Goal: Information Seeking & Learning: Learn about a topic

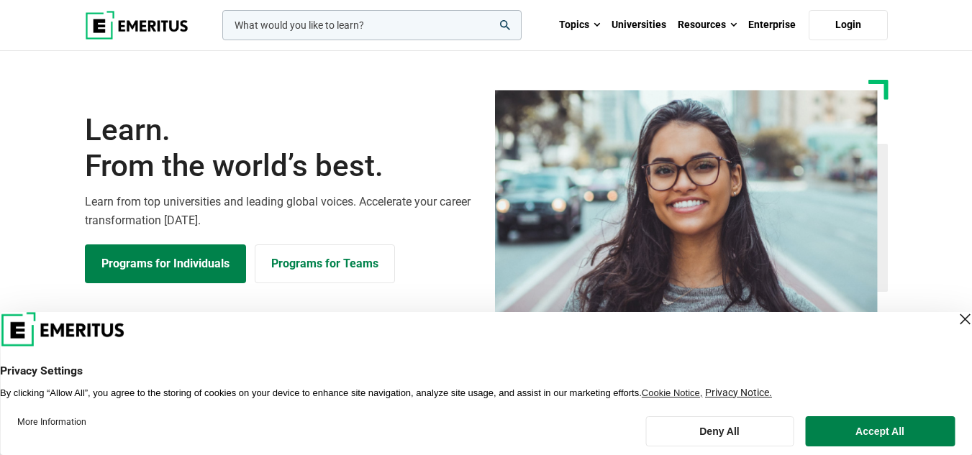
click at [956, 311] on div "Close Layer" at bounding box center [964, 319] width 20 height 20
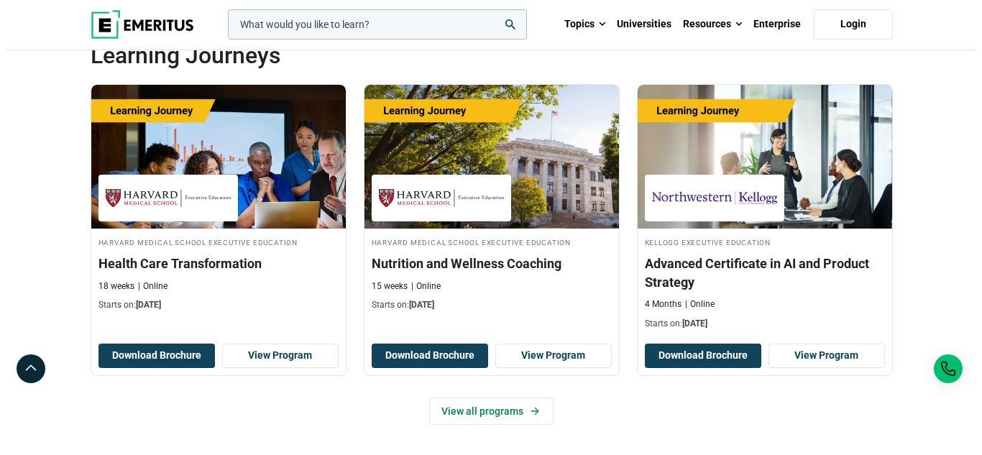
scroll to position [2414, 0]
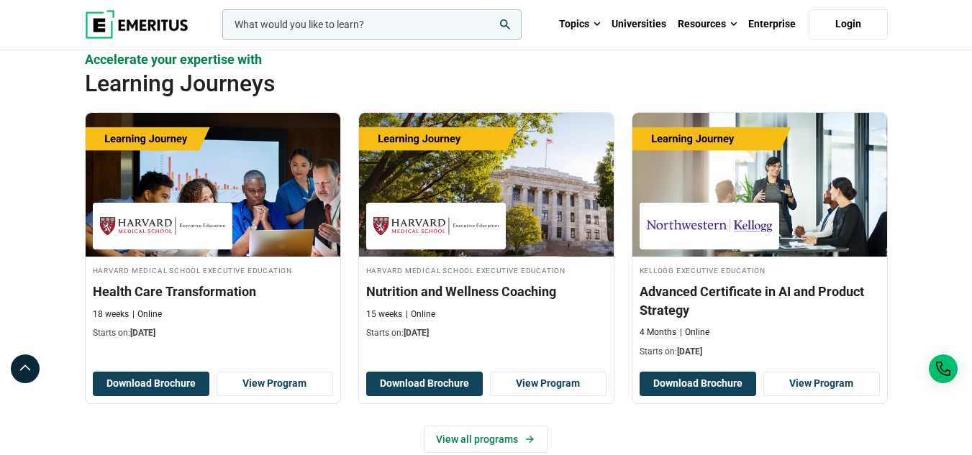
click at [362, 22] on input "woocommerce-product-search-field-0" at bounding box center [371, 24] width 299 height 30
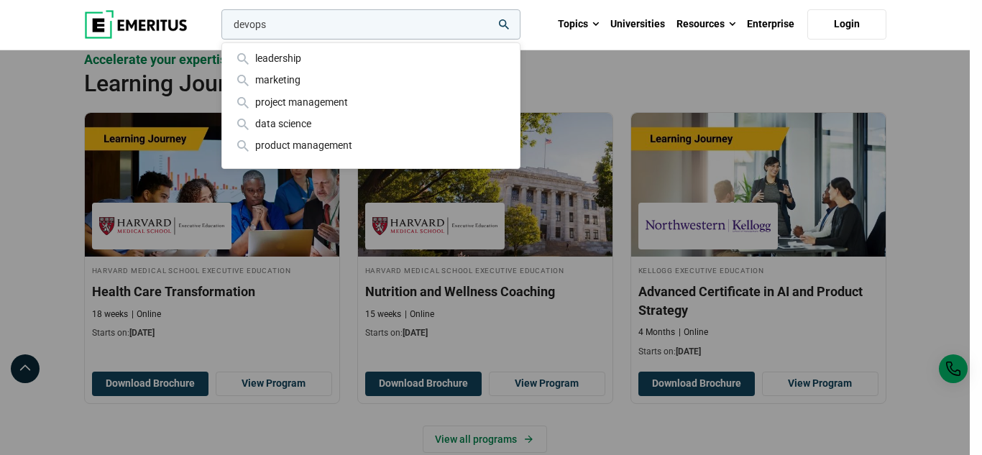
type input "devops"
click at [219, 28] on button "search" at bounding box center [219, 28] width 0 height 0
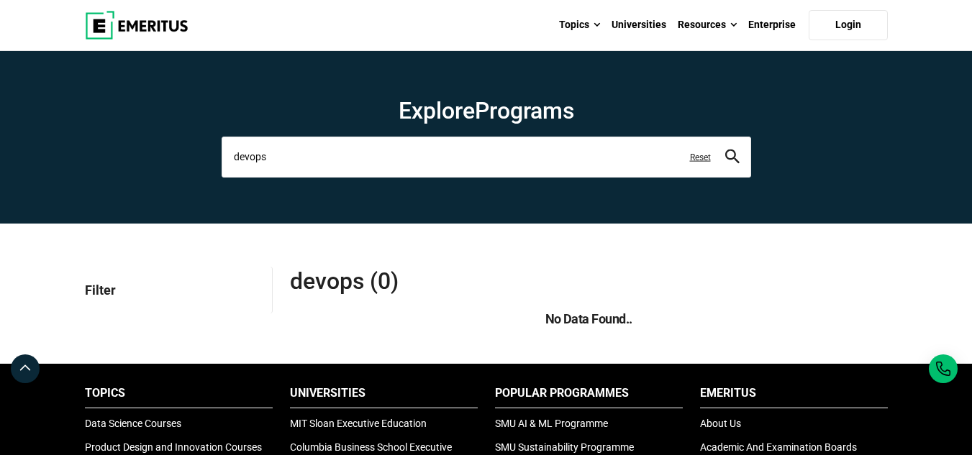
click at [259, 154] on input "devops" at bounding box center [486, 157] width 529 height 40
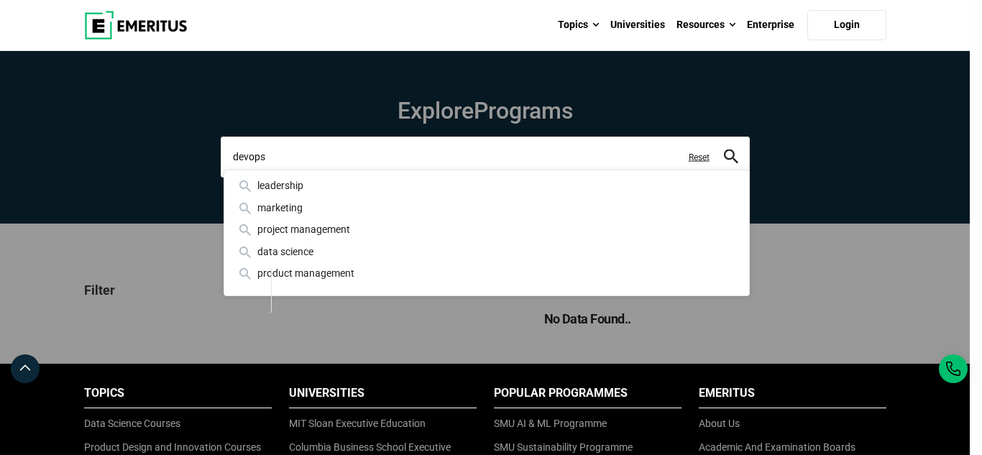
click at [290, 150] on input "devops" at bounding box center [485, 157] width 529 height 40
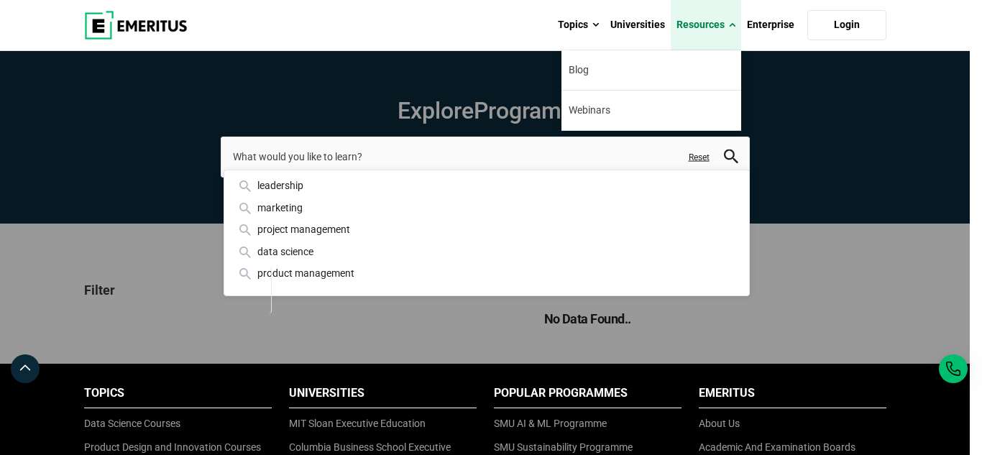
click at [736, 19] on link "Resources" at bounding box center [706, 25] width 70 height 50
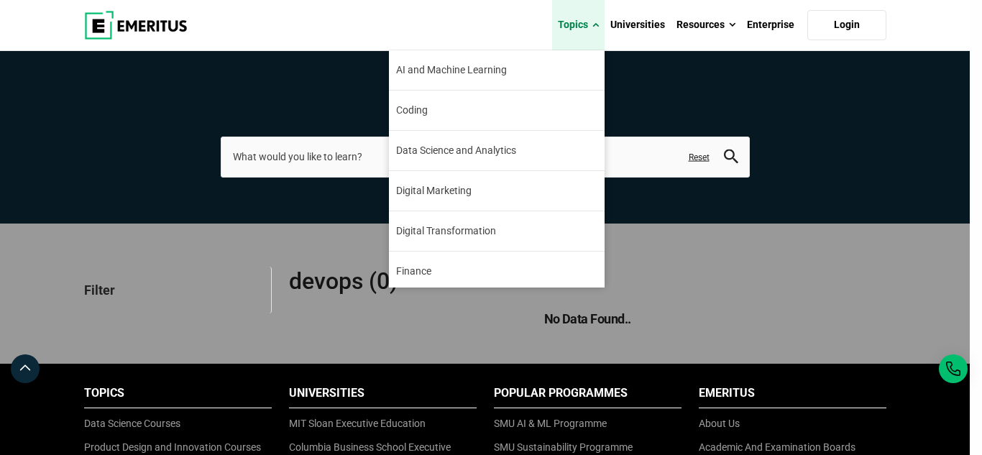
click at [572, 22] on link "Topics" at bounding box center [578, 25] width 53 height 50
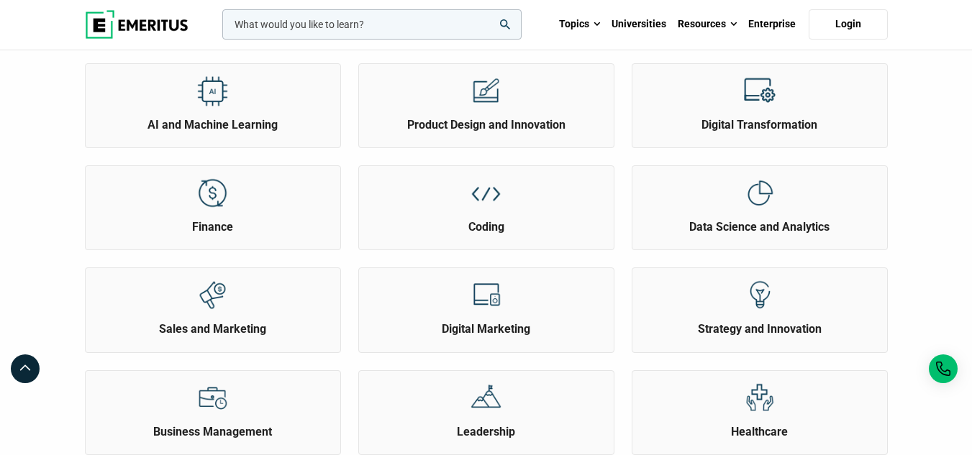
scroll to position [135, 0]
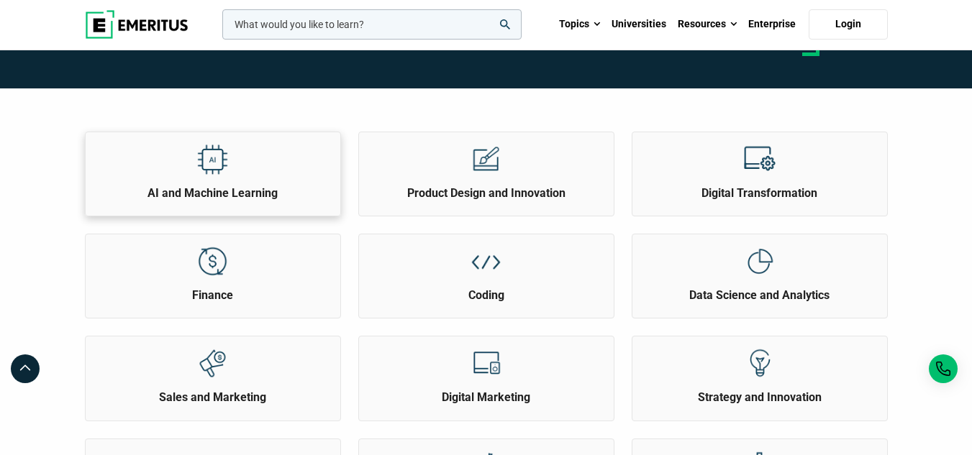
click at [207, 189] on h2 "AI and Machine Learning" at bounding box center [212, 194] width 247 height 16
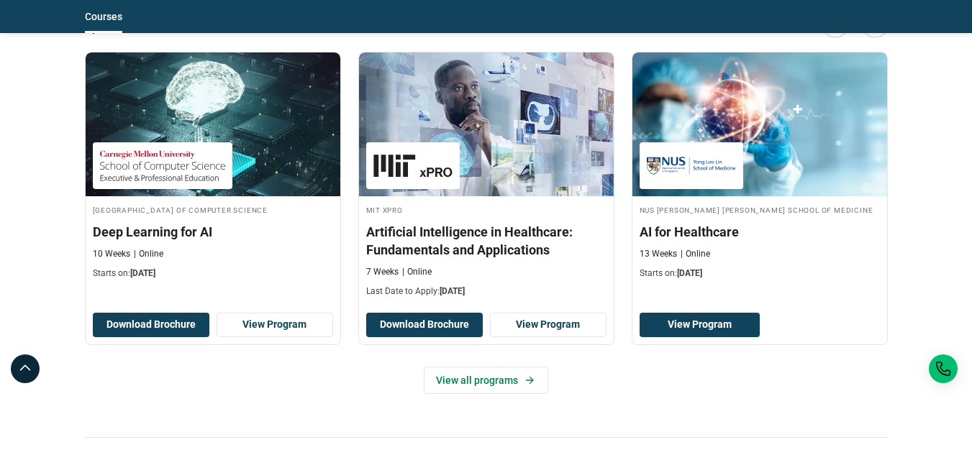
scroll to position [1750, 0]
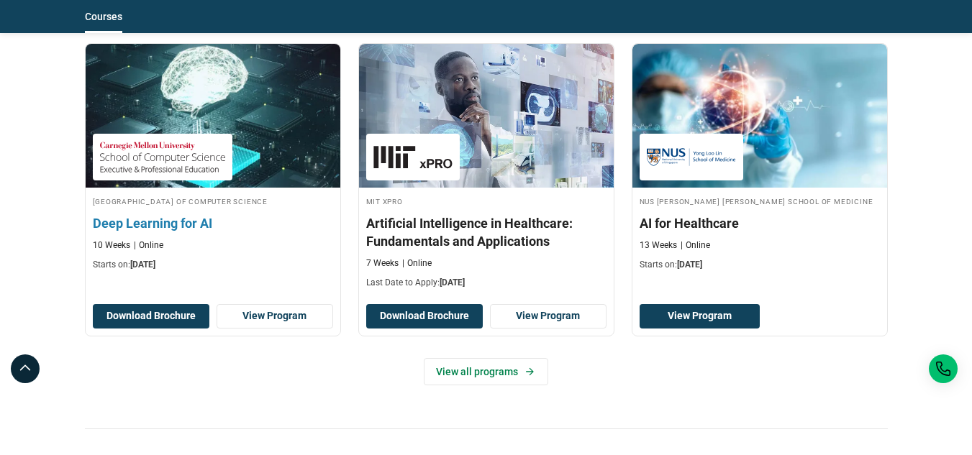
click at [132, 232] on h3 "Deep Learning for AI" at bounding box center [213, 223] width 240 height 18
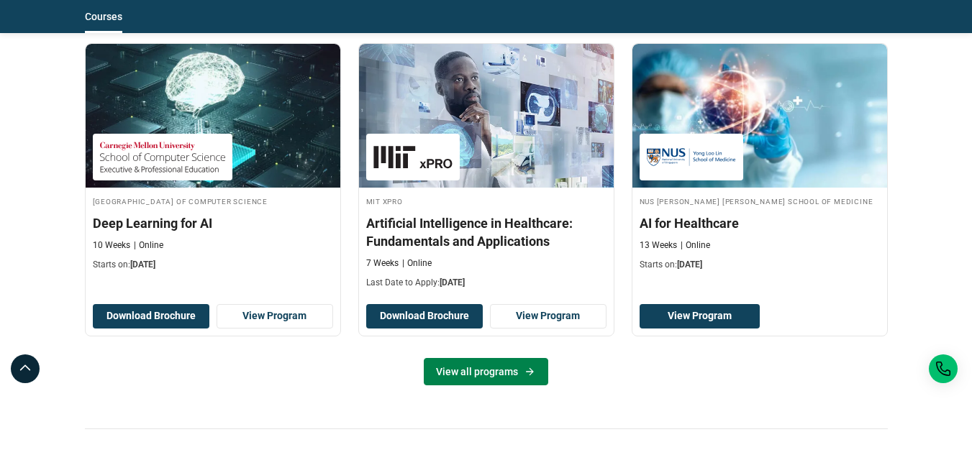
click at [470, 375] on link "View all programs" at bounding box center [486, 371] width 124 height 27
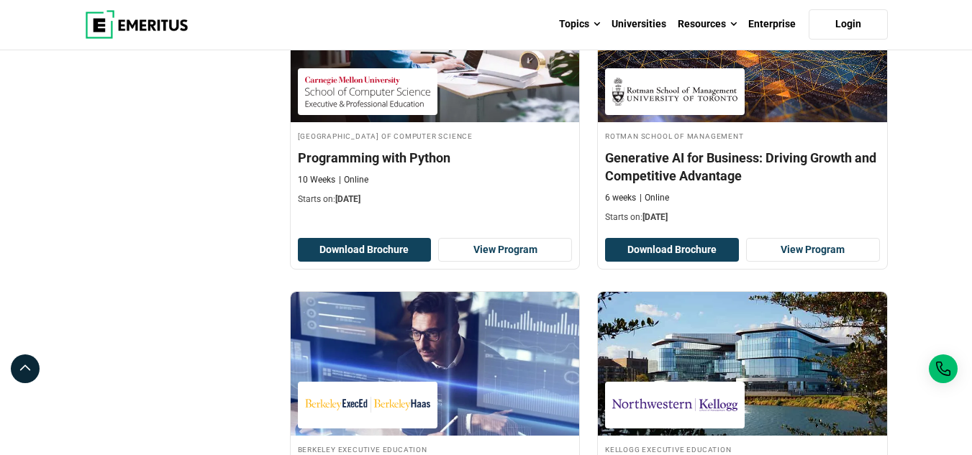
scroll to position [1899, 0]
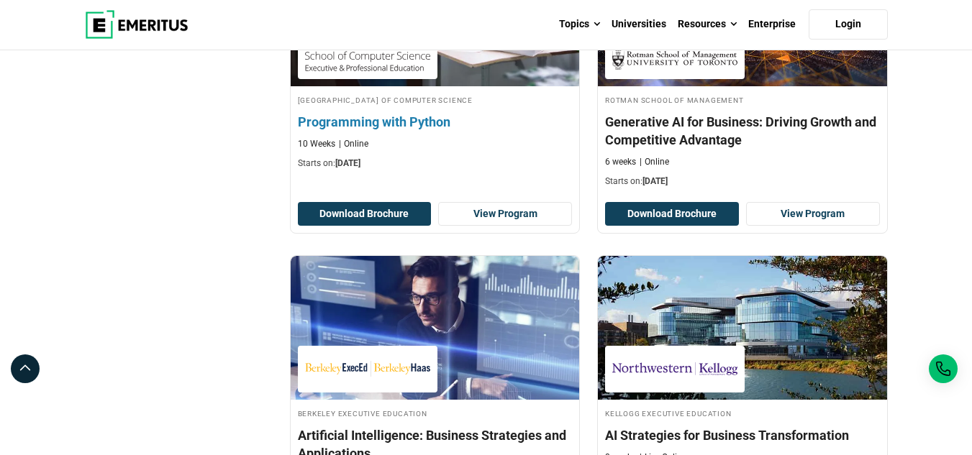
click at [426, 140] on div "10 Weeks Online" at bounding box center [435, 144] width 275 height 12
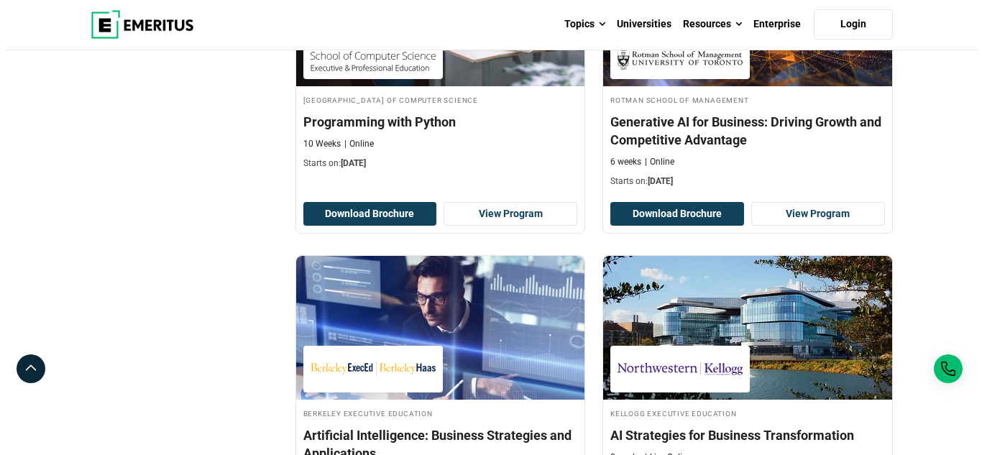
scroll to position [0, 0]
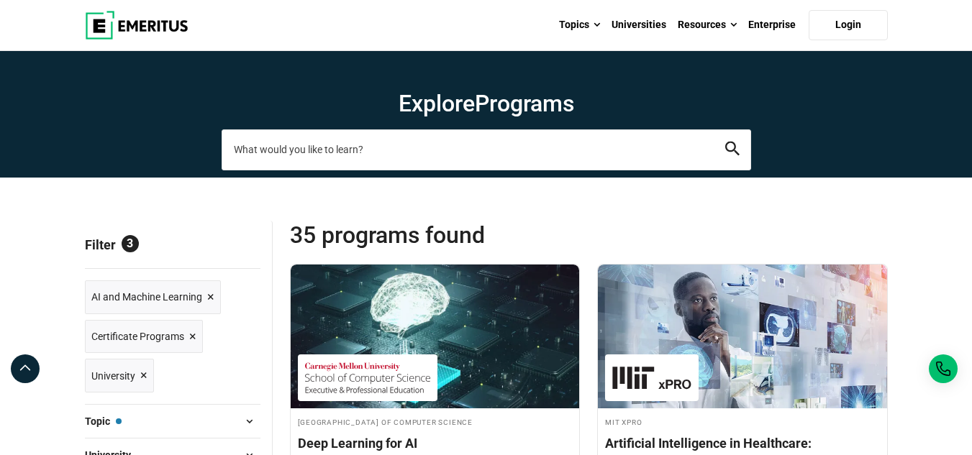
click at [460, 143] on input "search-page" at bounding box center [486, 149] width 529 height 40
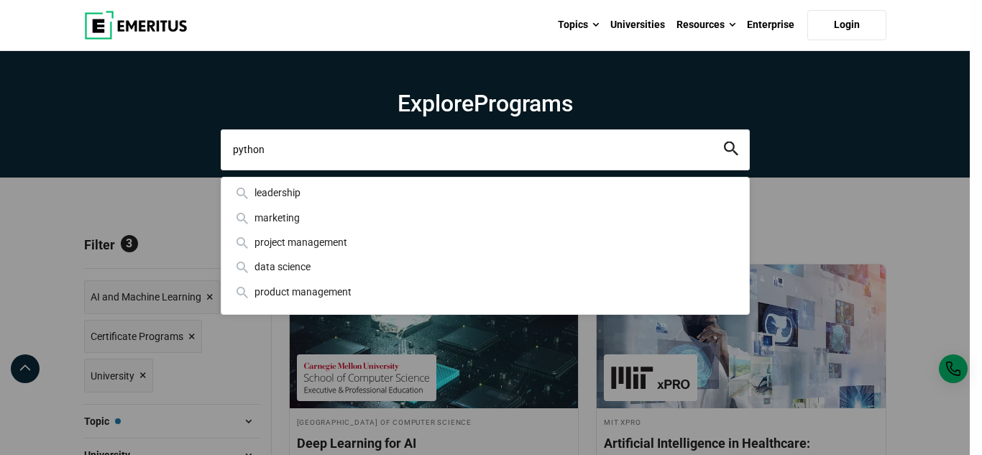
type input "python"
click at [724, 142] on button "search" at bounding box center [731, 150] width 14 height 17
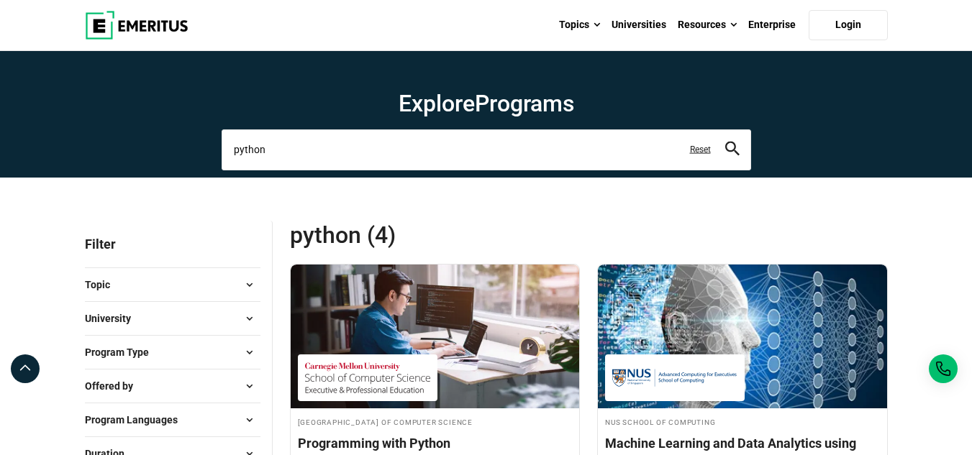
click at [328, 162] on input "python" at bounding box center [486, 149] width 529 height 40
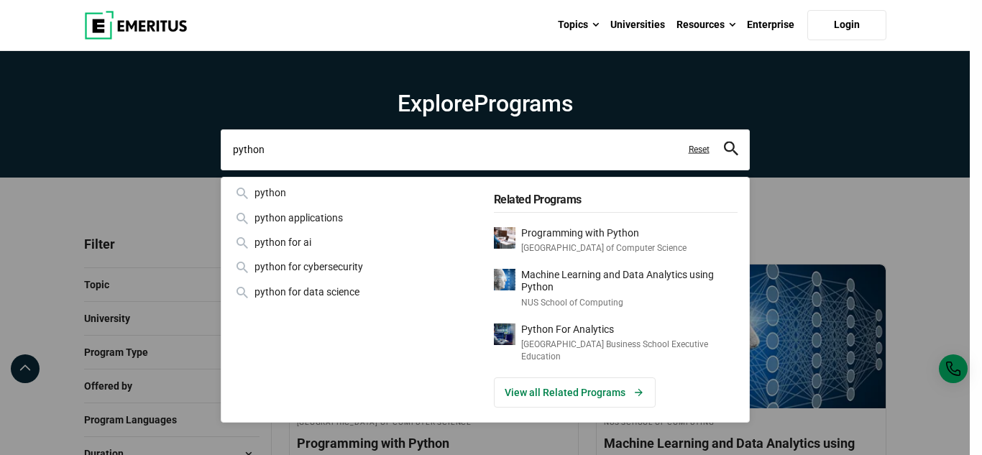
drag, startPoint x: 318, startPoint y: 162, endPoint x: 156, endPoint y: 117, distance: 167.8
click at [221, 129] on div "python python python applications python for ai python for cybersecurity python…" at bounding box center [485, 149] width 529 height 40
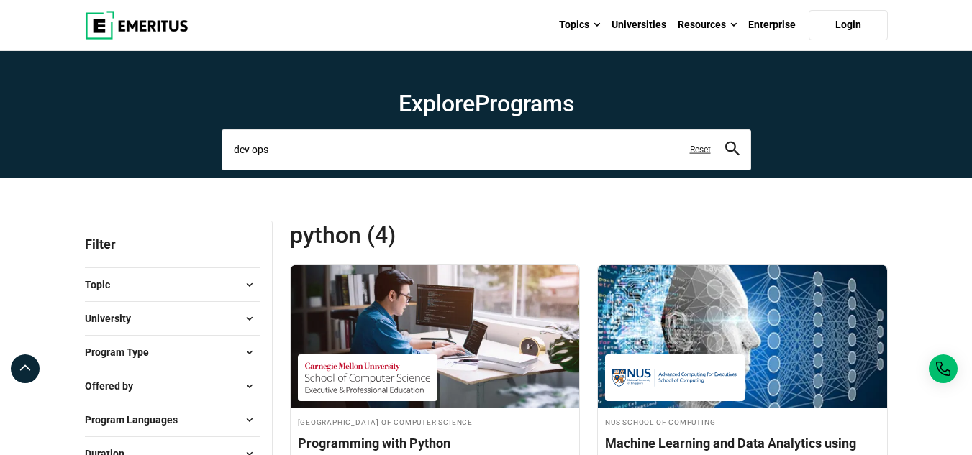
type input "dev ops"
click at [725, 142] on button "search" at bounding box center [732, 150] width 14 height 17
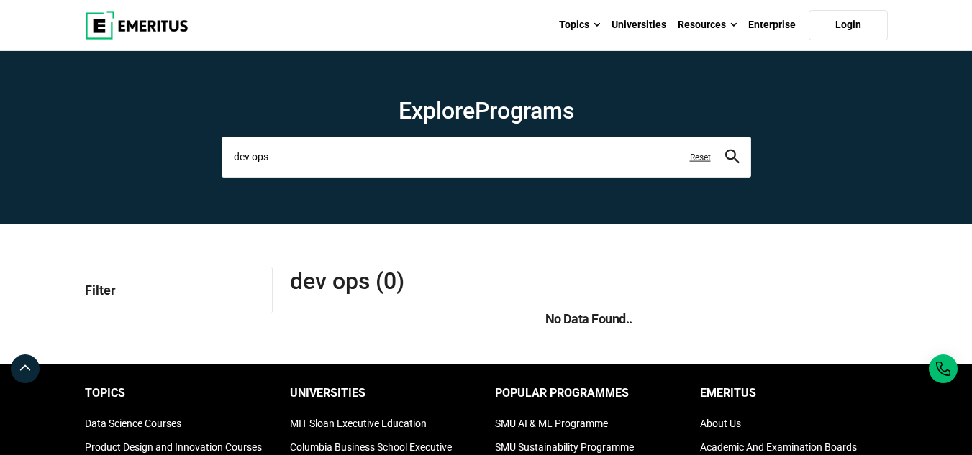
drag, startPoint x: 257, startPoint y: 163, endPoint x: 115, endPoint y: 160, distance: 142.4
click at [115, 160] on section "Explore Programs dev ops leadership marketing project management data science p…" at bounding box center [486, 137] width 972 height 173
type input "python"
click at [725, 149] on button "search" at bounding box center [732, 157] width 14 height 17
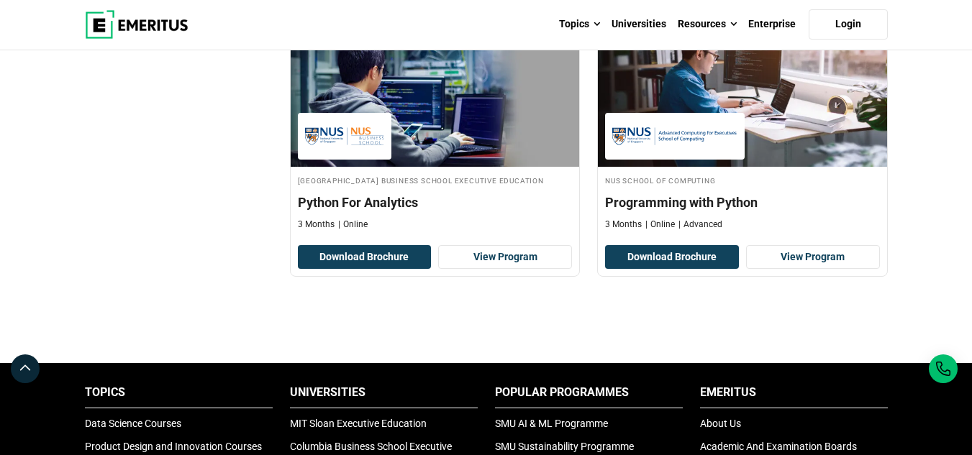
scroll to position [572, 0]
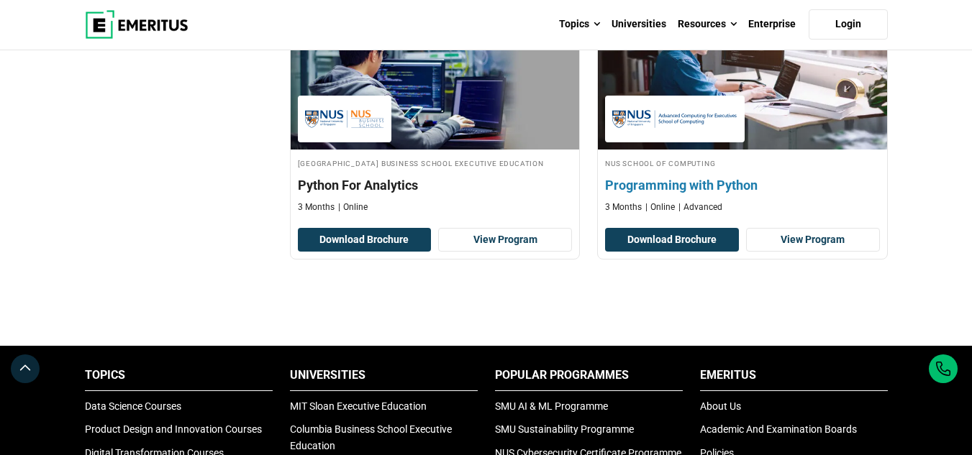
click at [757, 129] on img at bounding box center [742, 78] width 318 height 158
click at [797, 249] on link "View Program" at bounding box center [813, 240] width 134 height 24
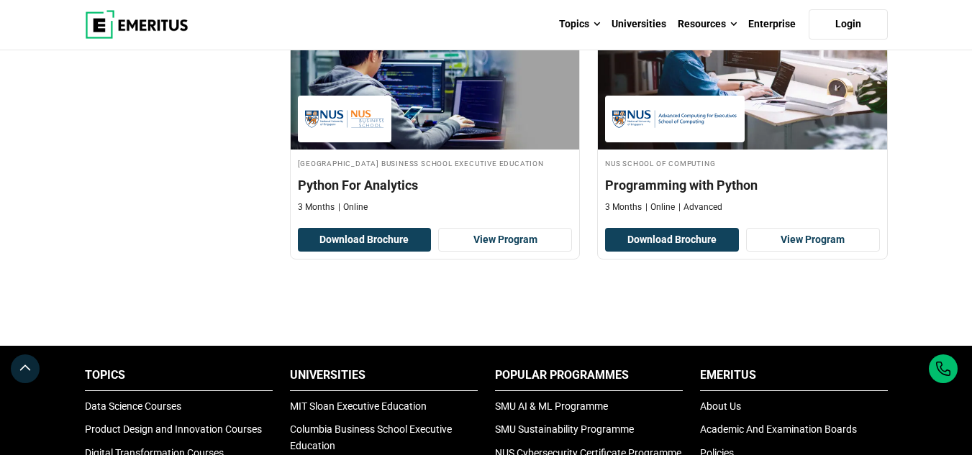
drag, startPoint x: 982, startPoint y: 199, endPoint x: 965, endPoint y: 68, distance: 132.6
click at [965, 68] on div "Explore Programs python python python applications python for ai python for cyb…" at bounding box center [486, 300] width 972 height 1643
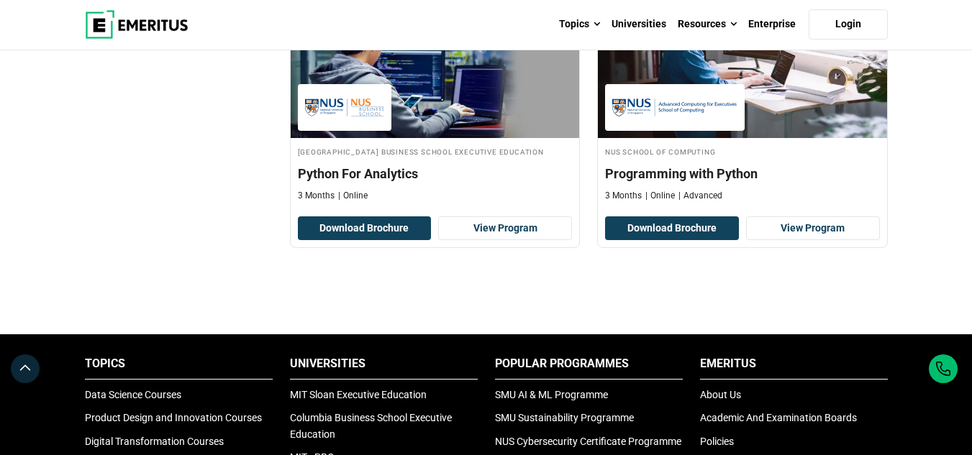
scroll to position [601, 0]
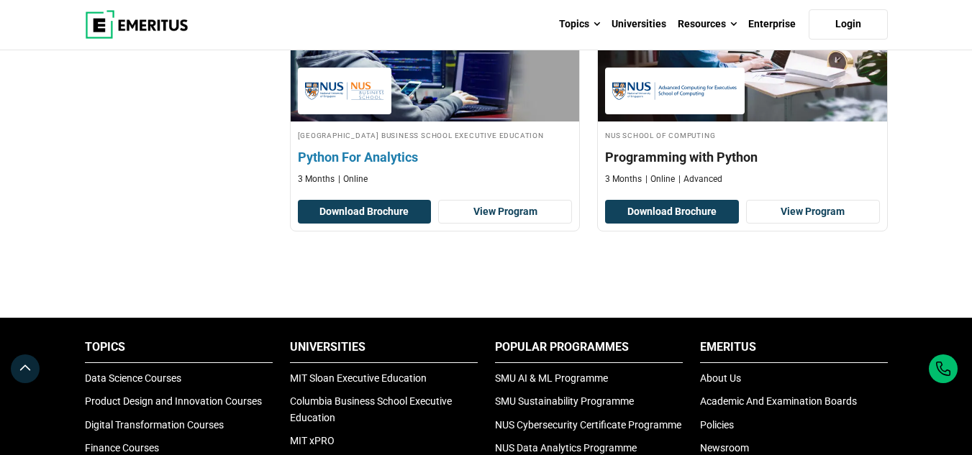
click at [444, 135] on h4 "[GEOGRAPHIC_DATA] Business School Executive Education" at bounding box center [435, 135] width 275 height 12
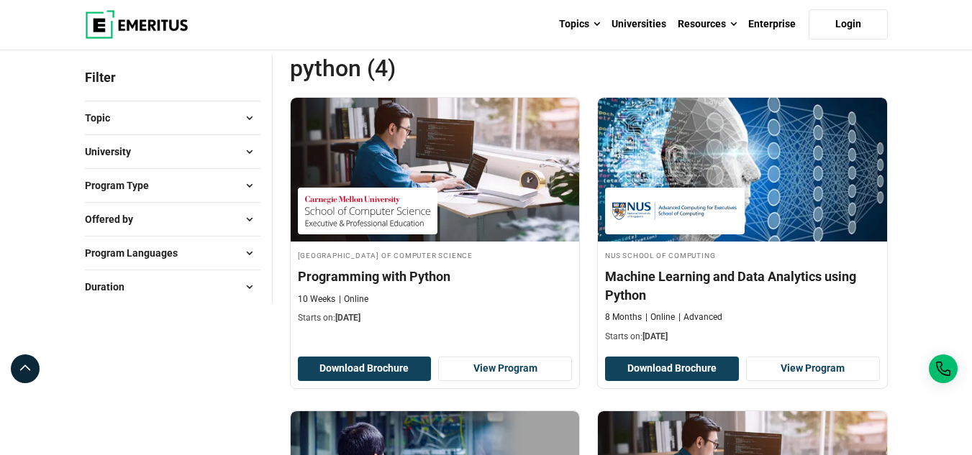
scroll to position [150, 0]
